Goal: Task Accomplishment & Management: Use online tool/utility

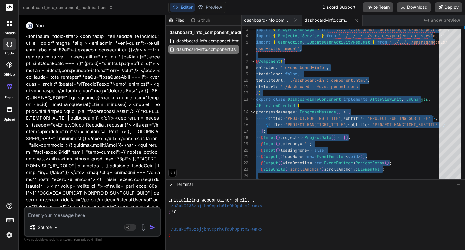
scroll to position [1104, 0]
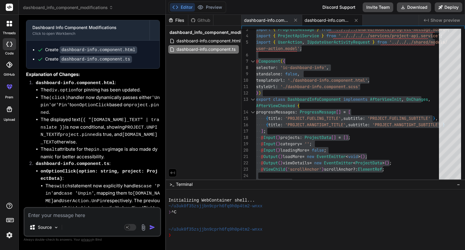
click at [90, 217] on textarea at bounding box center [93, 213] width 136 height 11
paste textarea "<div class="card-grid"> <div *ngFor="let project of projects; let i = index" cl…"
type textarea "<div class="card-grid"> <div *ngFor="let project of projects; let i = index" cl…"
type textarea "x"
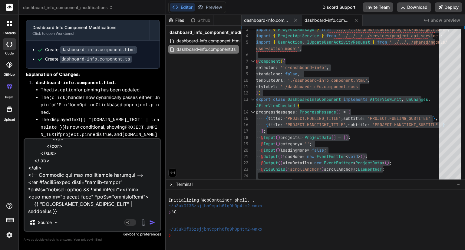
paste textarea "@use "../../../../view-layer/styles/typography" as typography; @use "../../../s…"
type textarea "<div class="card-grid"> <div *ngFor="let project of projects; let i = index" cl…"
type textarea "x"
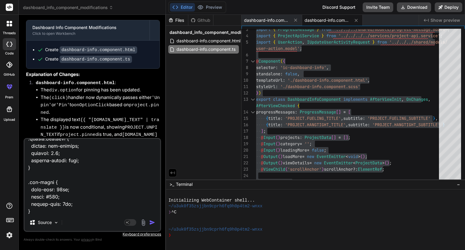
type textarea "<div class="card-grid"> <div *ngFor="let project of projects; let i = index" cl…"
type textarea "x"
type textarea "<div class="card-grid"> <div *ngFor="let project of projects; let i = index" cl…"
type textarea "x"
type textarea "<div class="card-grid"> <div *ngFor="let project of projects; let i = index" cl…"
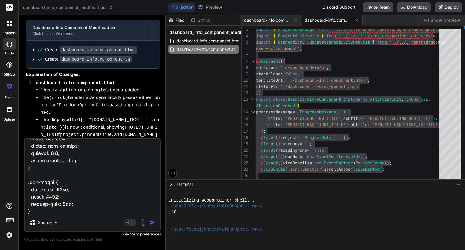
type textarea "x"
type textarea "<div class="card-grid"> <div *ngFor="let project of projects; let i = index" cl…"
type textarea "x"
type textarea "<div class="card-grid"> <div *ngFor="let project of projects; let i = index" cl…"
type textarea "x"
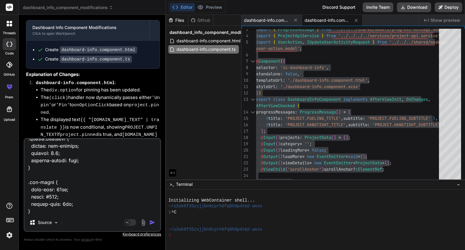
type textarea "<div class="card-grid"> <div *ngFor="let project of projects; let i = index" cl…"
type textarea "x"
type textarea "<div class="card-grid"> <div *ngFor="let project of projects; let i = index" cl…"
type textarea "x"
type textarea "<div class="card-grid"> <div *ngFor="let project of projects; let i = index" cl…"
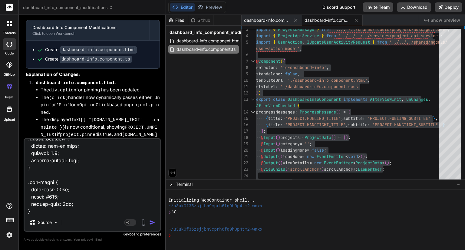
type textarea "x"
type textarea "<div class="card-grid"> <div *ngFor="let project of projects; let i = index" cl…"
type textarea "x"
type textarea "<div class="card-grid"> <div *ngFor="let project of projects; let i = index" cl…"
type textarea "x"
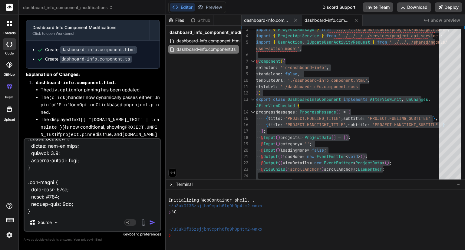
type textarea "<div class="card-grid"> <div *ngFor="let project of projects; let i = index" cl…"
type textarea "x"
type textarea "<div class="card-grid"> <div *ngFor="let project of projects; let i = index" cl…"
type textarea "x"
type textarea "<div class="card-grid"> <div *ngFor="let project of projects; let i = index" cl…"
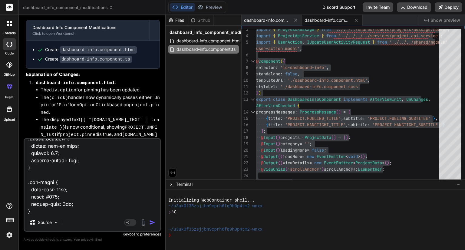
type textarea "x"
type textarea "<div class="card-grid"> <div *ngFor="let project of projects; let i = index" cl…"
type textarea "x"
type textarea "<div class="card-grid"> <div *ngFor="let project of projects; let i = index" cl…"
type textarea "x"
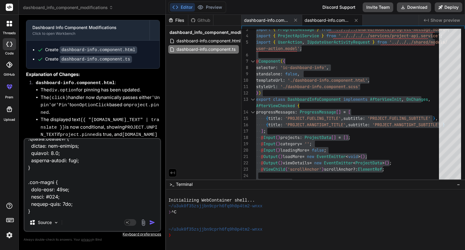
type textarea "<div class="card-grid"> <div *ngFor="let project of projects; let i = index" cl…"
type textarea "x"
type textarea "<div class="card-grid"> <div *ngFor="let project of projects; let i = index" cl…"
type textarea "x"
type textarea "<div class="card-grid"> <div *ngFor="let project of projects; let i = index" cl…"
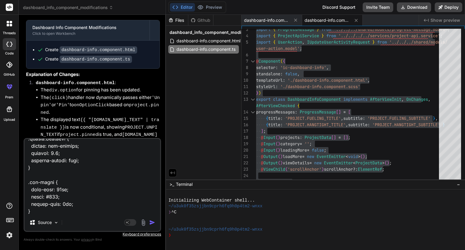
type textarea "x"
type textarea "<div class="card-grid"> <div *ngFor="let project of projects; let i = index" cl…"
type textarea "x"
type textarea "<div class="card-grid"> <div *ngFor="let project of projects; let i = index" cl…"
type textarea "x"
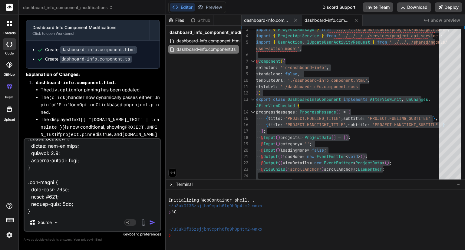
type textarea "<div class="card-grid"> <div *ngFor="let project of projects; let i = index" cl…"
type textarea "x"
type textarea "<div class="card-grid"> <div *ngFor="let project of projects; let i = index" cl…"
type textarea "x"
type textarea "<div class="card-grid"> <div *ngFor="let project of projects; let i = index" cl…"
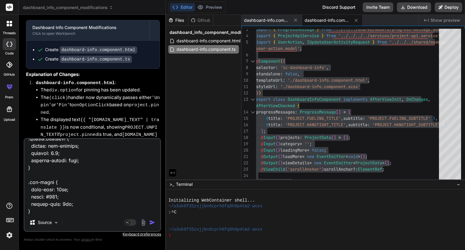
type textarea "x"
type textarea "<div class="card-grid"> <div *ngFor="let project of projects; let i = index" cl…"
type textarea "x"
type textarea "<div class="card-grid"> <div *ngFor="let project of projects; let i = index" cl…"
type textarea "x"
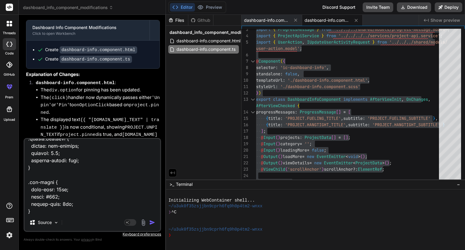
type textarea "<div class="card-grid"> <div *ngFor="let project of projects; let i = index" cl…"
type textarea "x"
type textarea "<div class="card-grid"> <div *ngFor="let project of projects; let i = index" cl…"
type textarea "x"
type textarea "<div class="card-grid"> <div *ngFor="let project of projects; let i = index" cl…"
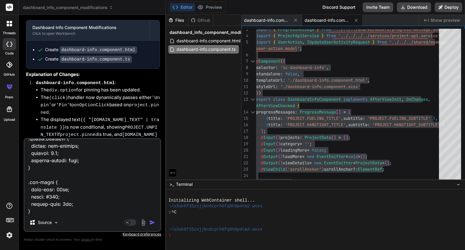
type textarea "x"
type textarea "<div class="card-grid"> <div *ngFor="let project of projects; let i = index" cl…"
type textarea "x"
type textarea "<div class="card-grid"> <div *ngFor="let project of projects; let i = index" cl…"
type textarea "x"
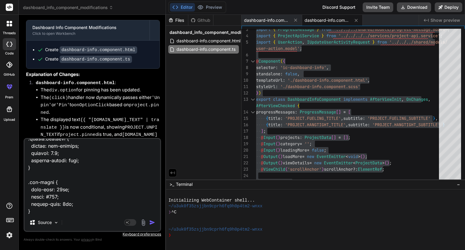
type textarea "<div class="card-grid"> <div *ngFor="let project of projects; let i = index" cl…"
type textarea "x"
type textarea "<div class="card-grid"> <div *ngFor="let project of projects; let i = index" cl…"
type textarea "x"
type textarea "<div class="card-grid"> <div *ngFor="let project of projects; let i = index" cl…"
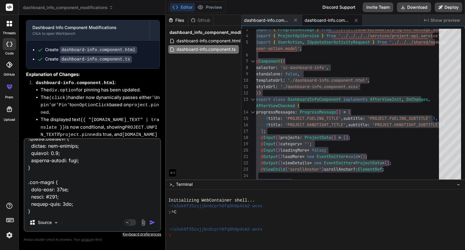
type textarea "x"
type textarea "<div class="card-grid"> <div *ngFor="let project of projects; let i = index" cl…"
type textarea "x"
type textarea "<div class="card-grid"> <div *ngFor="let project of projects; let i = index" cl…"
type textarea "x"
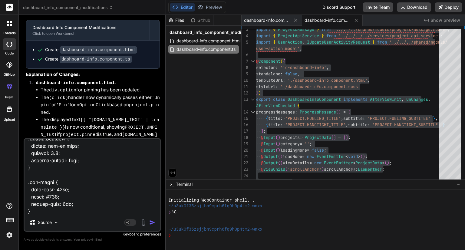
type textarea "<div class="card-grid"> <div *ngFor="let project of projects; let i = index" cl…"
type textarea "x"
type textarea "<div class="card-grid"> <div *ngFor="let project of projects; let i = index" cl…"
type textarea "x"
type textarea "<div class="card-grid"> <div *ngFor="let project of projects; let i = index" cl…"
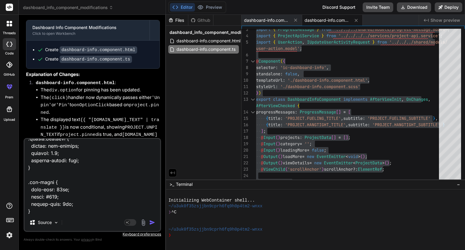
type textarea "x"
type textarea "<div class="card-grid"> <div *ngFor="let project of projects; let i = index" cl…"
type textarea "x"
type textarea "<div class="card-grid"> <div *ngFor="let project of projects; let i = index" cl…"
type textarea "x"
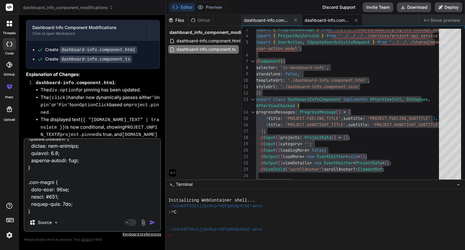
type textarea "<div class="card-grid"> <div *ngFor="let project of projects; let i = index" cl…"
type textarea "x"
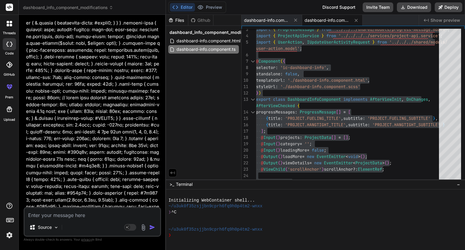
scroll to position [1989, 0]
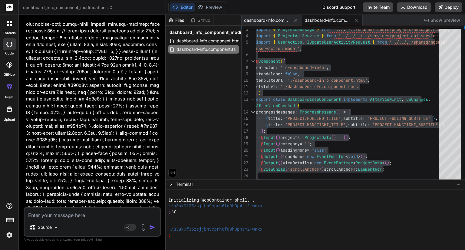
click at [228, 100] on div "Files Github dashboard_info_component_modifications dashboard-info.component.ht…" at bounding box center [204, 97] width 76 height 165
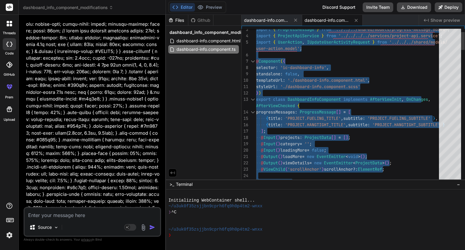
type textarea "selector: 'ic-dashboard-info', standalone: false, templateUrl: './dashboard-inf…"
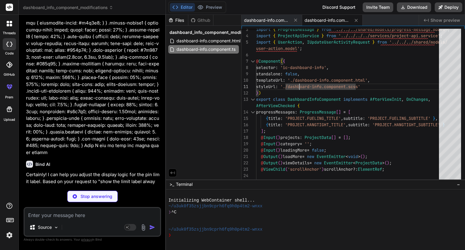
scroll to position [2068, 0]
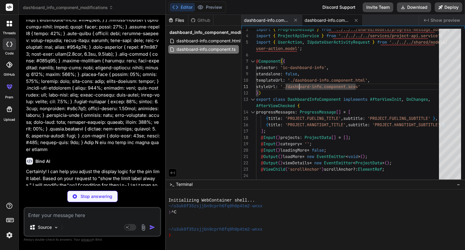
type textarea "x"
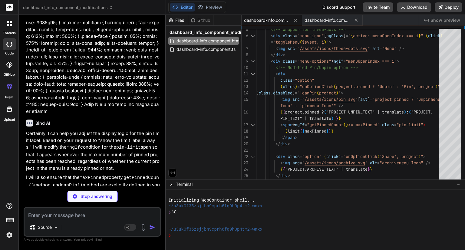
scroll to position [2106, 0]
type textarea "x"
type textarea "} }"
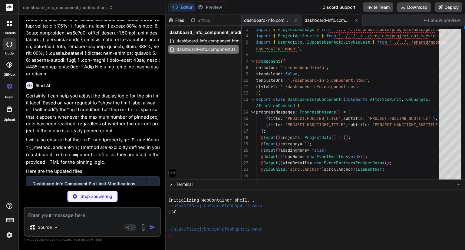
scroll to position [2144, 0]
type textarea "x"
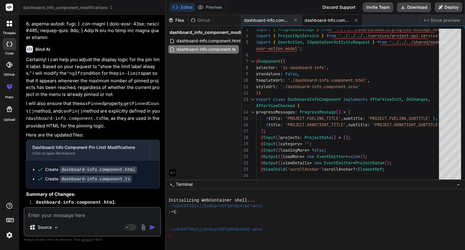
scroll to position [2181, 0]
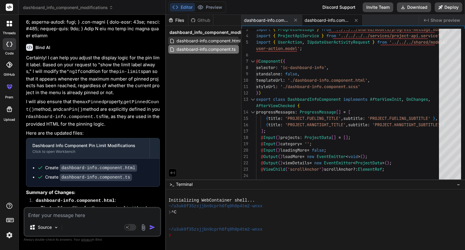
click at [221, 38] on span "dashboard-info.component.html" at bounding box center [208, 40] width 65 height 7
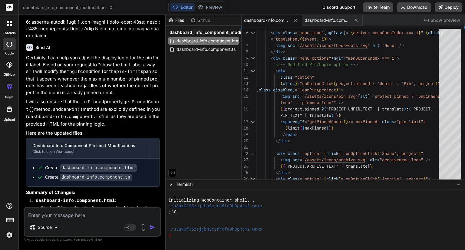
click at [107, 217] on textarea at bounding box center [93, 213] width 136 height 11
type textarea "N"
type textarea "x"
type textarea "No"
type textarea "x"
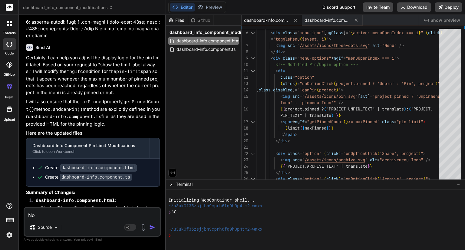
type textarea "No"
type textarea "x"
type textarea "No n"
type textarea "x"
type textarea "No ne"
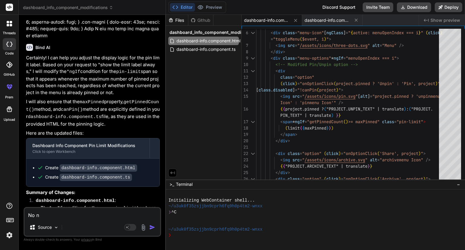
type textarea "x"
type textarea "No nee"
type textarea "x"
type textarea "No need"
type textarea "x"
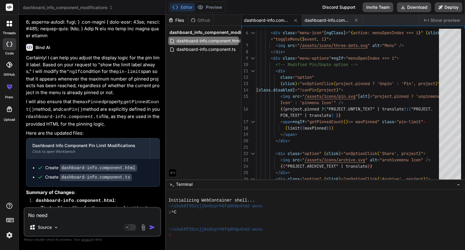
type textarea "No need"
type textarea "x"
type textarea "No need t"
type textarea "x"
type textarea "No need to"
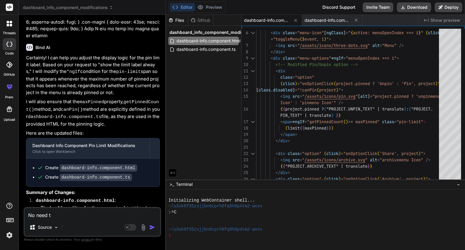
type textarea "x"
type textarea "No need to"
type textarea "x"
type textarea "No need to s"
type textarea "x"
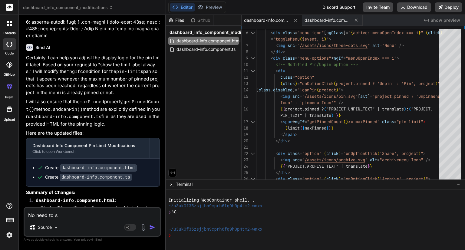
type textarea "No need to sh"
type textarea "x"
type textarea "No need to sho"
type textarea "x"
type textarea "No need to show"
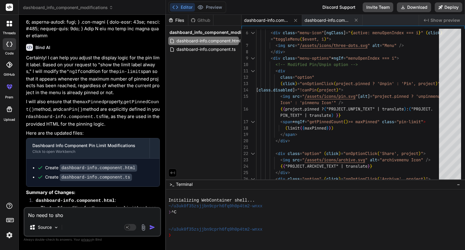
type textarea "x"
type textarea "No need to show"
type textarea "x"
type textarea "No need to show l"
type textarea "x"
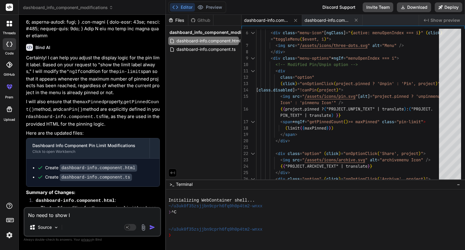
type textarea "No need to show li"
type textarea "x"
type textarea "No need to show lim"
type textarea "x"
type textarea "No need to show limi"
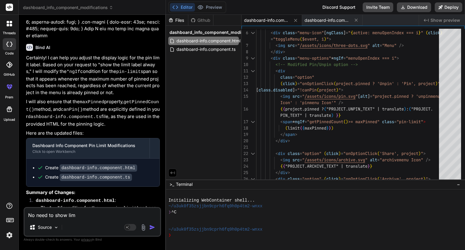
type textarea "x"
type textarea "No need to show limit"
type textarea "x"
type textarea "No need to show limit"
type textarea "x"
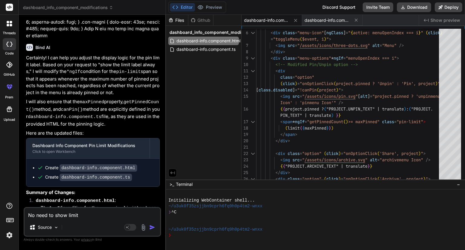
type textarea "No need to show limit f"
type textarea "x"
type textarea "No need to show limit fo"
type textarea "x"
type textarea "No need to show limit for"
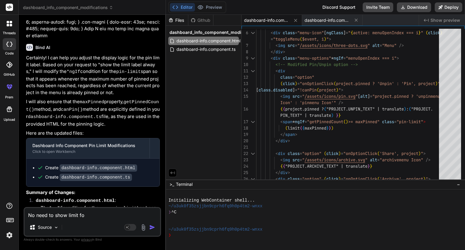
type textarea "x"
type textarea "No need to show limit for"
type textarea "x"
type textarea "No need to show limit for u"
type textarea "x"
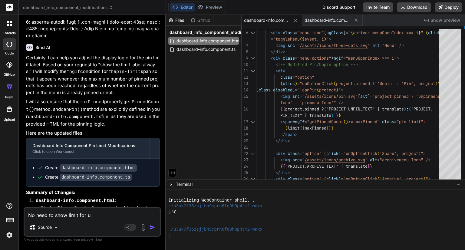
type textarea "No need to show limit for un"
type textarea "x"
type textarea "No need to show limit for unp"
type textarea "x"
type textarea "No need to show limit for unpi"
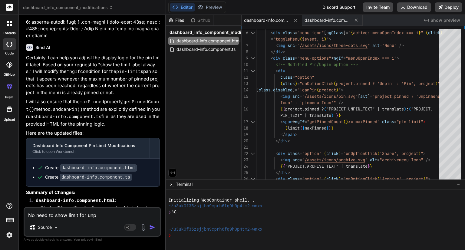
type textarea "x"
type textarea "No need to show limit for unpin"
type textarea "x"
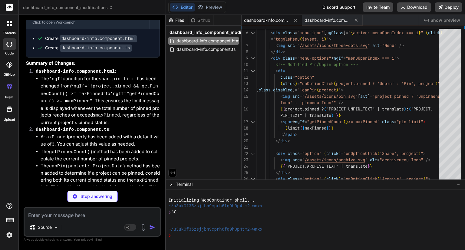
scroll to position [2375, 0]
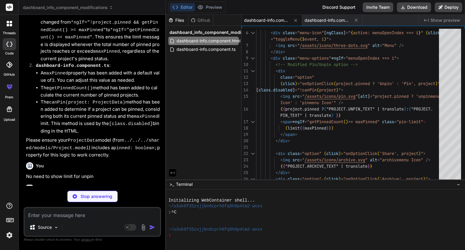
type textarea "x"
type textarea "</div>"
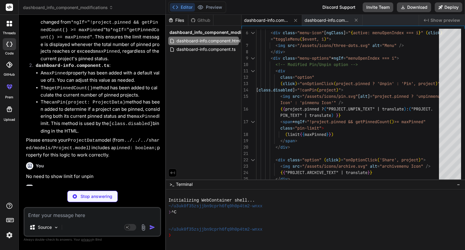
type textarea "x"
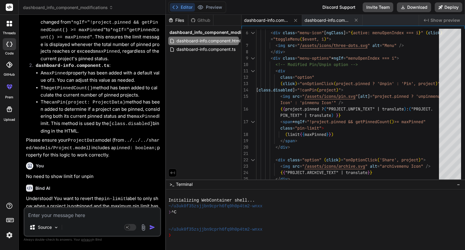
scroll to position [2425, 0]
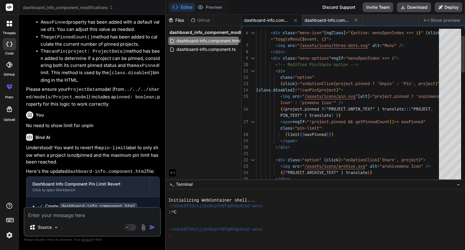
type textarea "<!-- Modified Pin/Unpin option --> <div class="option" (click)="onOptionClick(p…"
drag, startPoint x: 285, startPoint y: 81, endPoint x: 282, endPoint y: 78, distance: 4.9
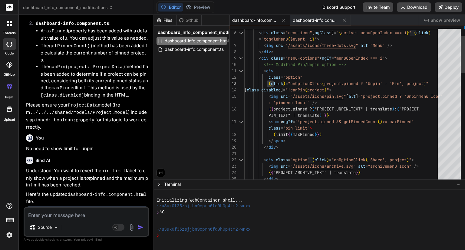
type textarea "x"
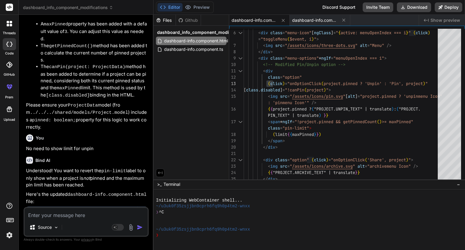
drag, startPoint x: 165, startPoint y: 121, endPoint x: 140, endPoint y: 127, distance: 25.4
click at [140, 127] on div "Bind AI Web Search Created with Pixso. Code Generator You Bind AI Certainly! I …" at bounding box center [86, 132] width 135 height 235
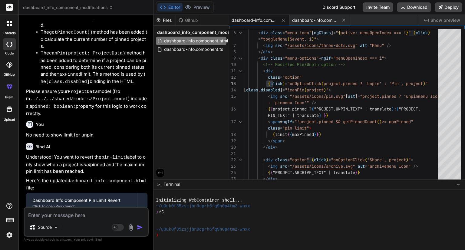
click at [115, 212] on textarea at bounding box center [86, 213] width 123 height 11
type textarea "i"
type textarea "x"
type textarea "i"
type textarea "x"
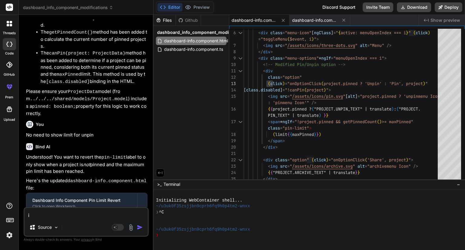
type textarea "i n"
type textarea "x"
type textarea "i ne"
type textarea "x"
type textarea "i nee"
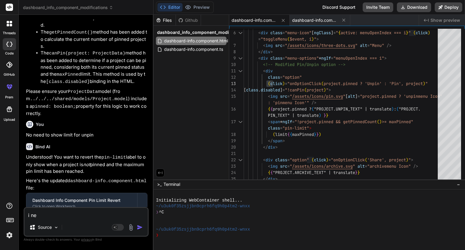
type textarea "x"
type textarea "i need"
type textarea "x"
type textarea "i need"
type textarea "x"
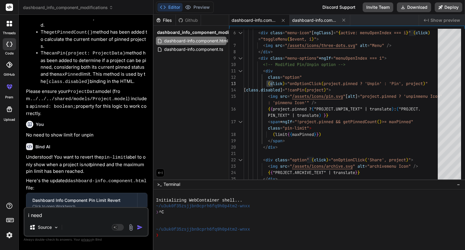
type textarea "i need t"
type textarea "x"
type textarea "i need to"
type textarea "x"
type textarea "i need to"
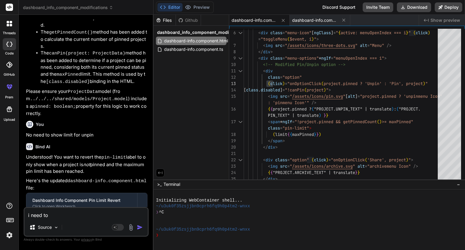
type textarea "x"
type textarea "i need to s"
type textarea "x"
type textarea "i need to sh"
type textarea "x"
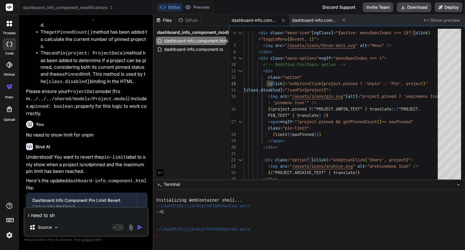
type textarea "i need to sho"
type textarea "x"
type textarea "i need to show"
type textarea "x"
type textarea "i need to show"
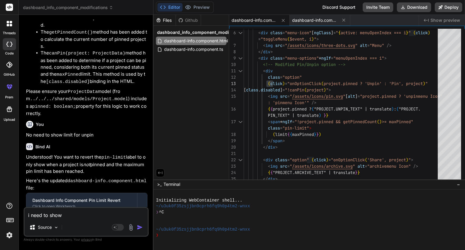
type textarea "x"
type textarea "i need to show l"
type textarea "x"
type textarea "i need to show li"
type textarea "x"
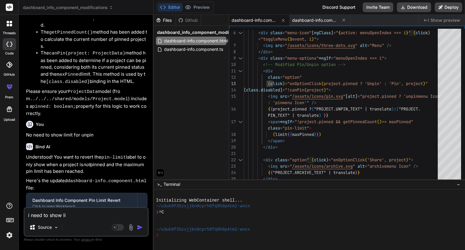
type textarea "i need to show [PERSON_NAME]"
type textarea "x"
type textarea "i need to show limi"
type textarea "x"
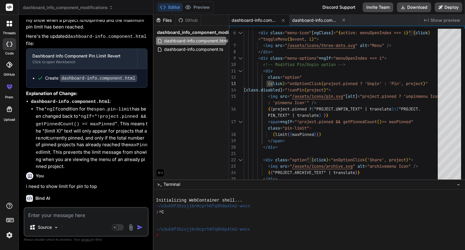
scroll to position [2814, 0]
click at [63, 214] on textarea at bounding box center [86, 213] width 123 height 11
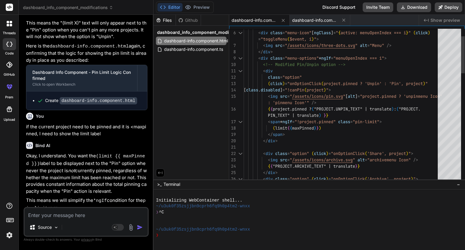
scroll to position [0, 0]
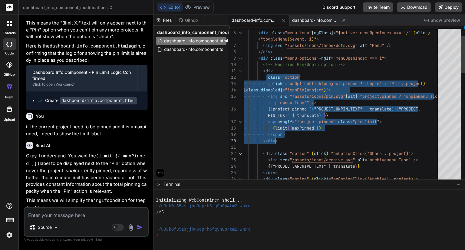
drag, startPoint x: 265, startPoint y: 72, endPoint x: 281, endPoint y: 138, distance: 68.0
drag, startPoint x: 272, startPoint y: 77, endPoint x: 264, endPoint y: 70, distance: 9.9
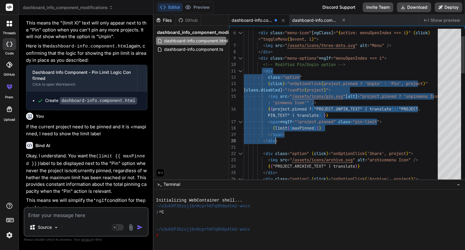
drag, startPoint x: 264, startPoint y: 70, endPoint x: 297, endPoint y: 138, distance: 75.1
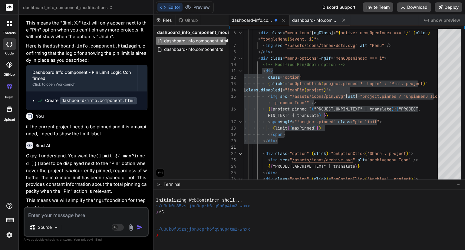
click at [109, 213] on textarea at bounding box center [86, 213] width 123 height 11
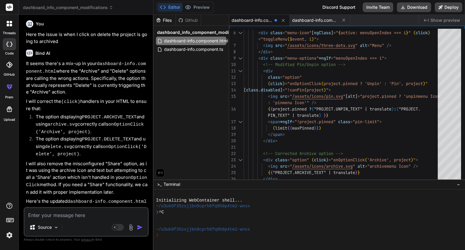
scroll to position [3445, 0]
click at [192, 40] on span "dashboard-info.component.html" at bounding box center [195, 40] width 65 height 7
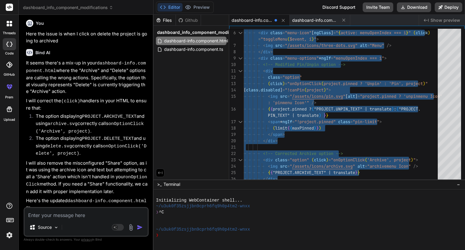
click at [110, 212] on textarea at bounding box center [86, 213] width 123 height 11
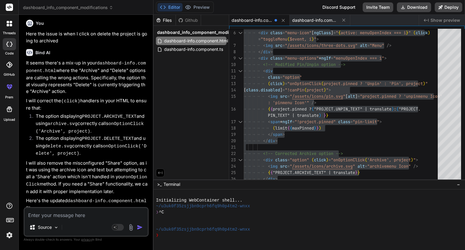
paste textarea "<div class="card-grid"> <div *ngFor="let project of projects; let i = index" cl…"
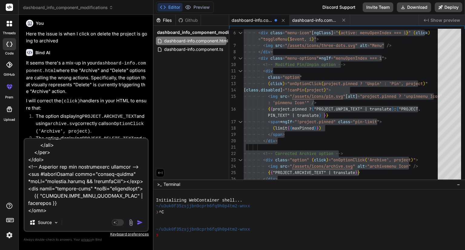
paste textarea "import { Component, Input, Output, EventEmitter, ViewChild, ElementRef, AfterVi…"
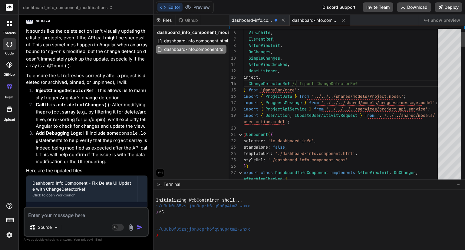
scroll to position [0, 0]
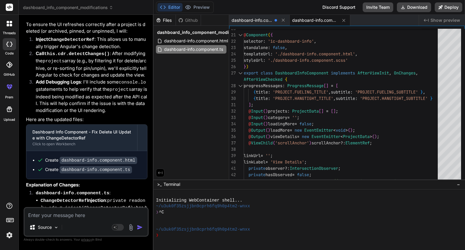
scroll to position [5013, 0]
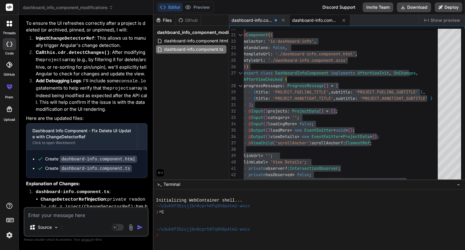
click at [89, 219] on div "Source Agent Mode. When this toggle is activated, AI automatically makes decisi…" at bounding box center [86, 222] width 125 height 30
click at [87, 215] on textarea at bounding box center [86, 213] width 123 height 11
click at [98, 212] on textarea "Here" at bounding box center [86, 213] width 123 height 11
paste textarea "import { Component, Input, Output, EventEmitter, ViewChild, ElementRef, AfterVi…"
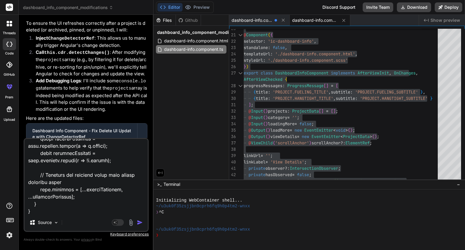
paste textarea "projectListChanged"
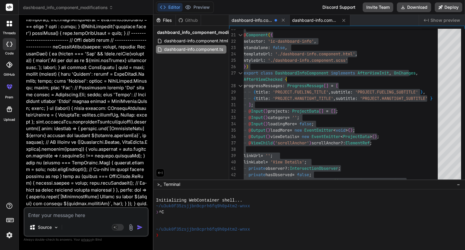
scroll to position [5784, 0]
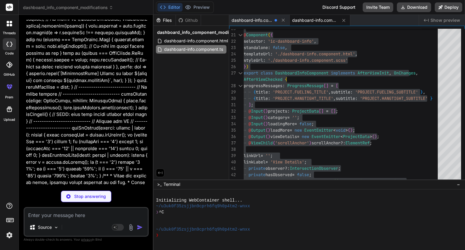
scroll to position [5934, 0]
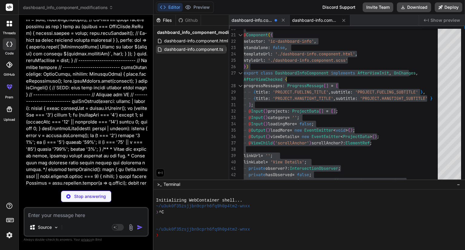
click at [207, 49] on span "dashboard-info.component.ts" at bounding box center [193, 49] width 60 height 7
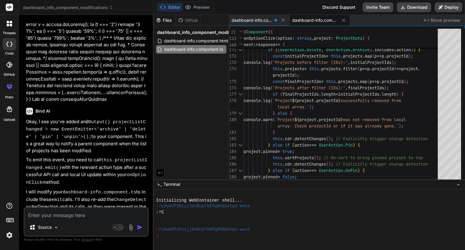
scroll to position [6048, 0]
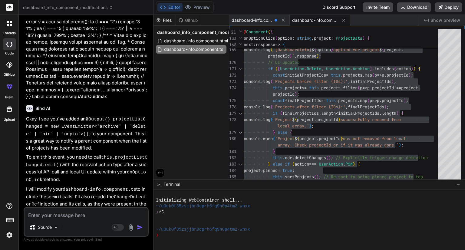
click at [113, 215] on textarea at bounding box center [86, 213] width 123 height 11
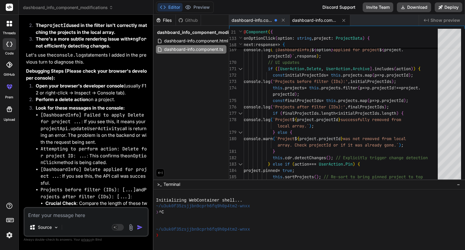
scroll to position [6449, 0]
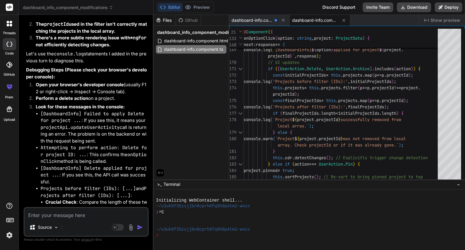
click at [84, 217] on textarea at bounding box center [86, 213] width 123 height 11
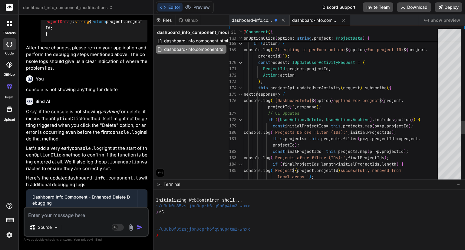
scroll to position [0, 0]
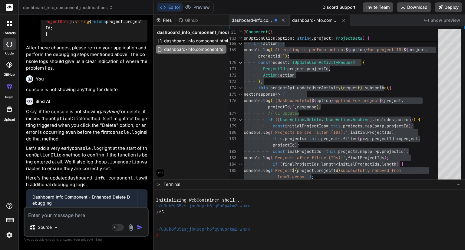
click at [95, 213] on textarea at bounding box center [86, 213] width 123 height 11
paste textarea "onOptionClick called with option: Delete for project: c4fc8c30-2d96-4918-acd6-1…"
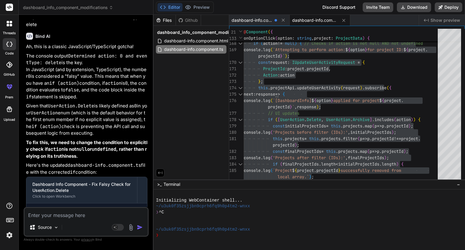
click at [109, 216] on textarea at bounding box center [86, 213] width 123 height 11
